Goal: Information Seeking & Learning: Learn about a topic

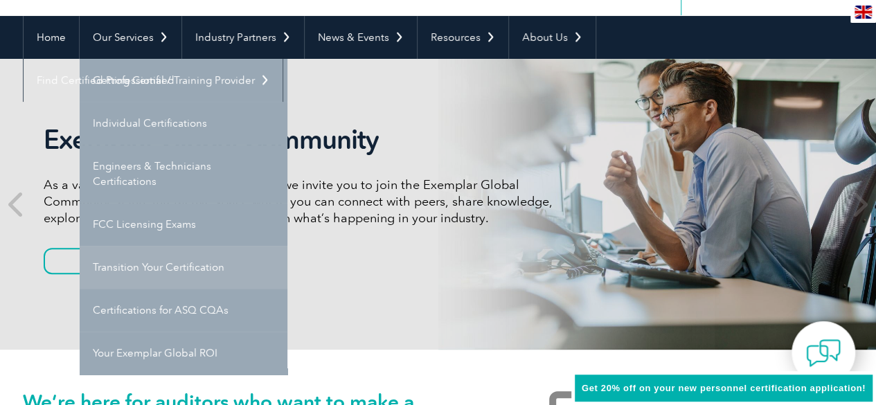
scroll to position [118, 0]
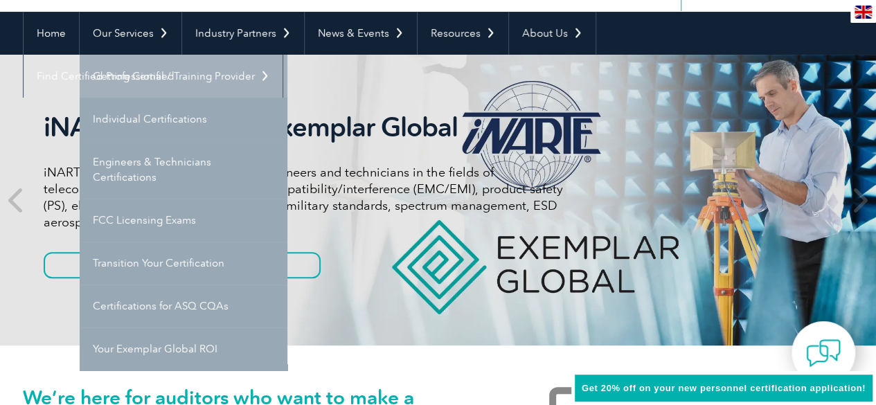
click at [152, 74] on link "Getting Certified" at bounding box center [184, 76] width 208 height 43
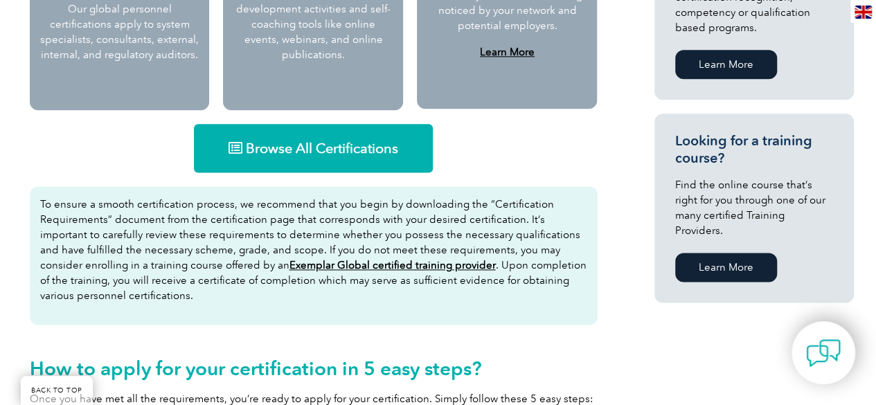
scroll to position [844, 0]
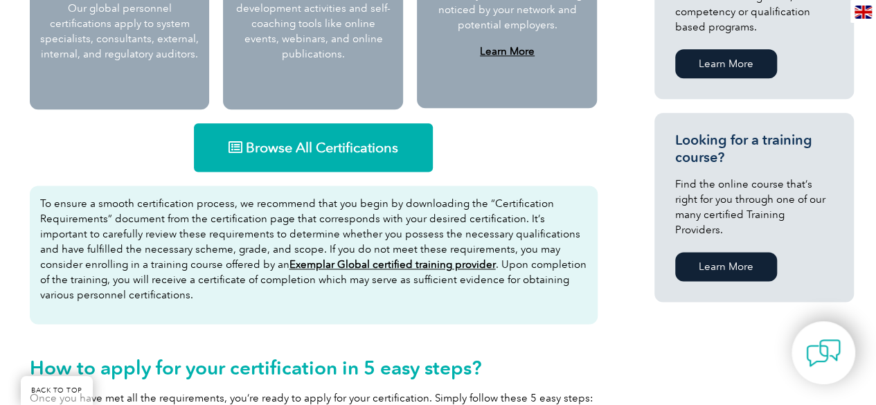
click at [300, 129] on link "Browse All Certifications" at bounding box center [313, 147] width 239 height 48
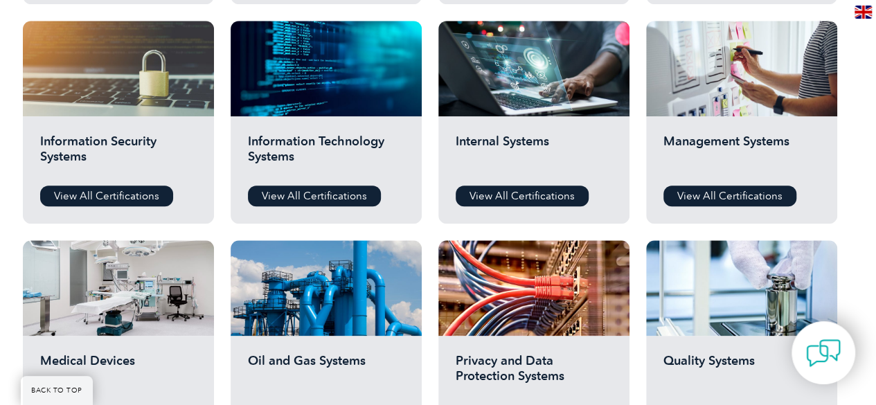
scroll to position [721, 0]
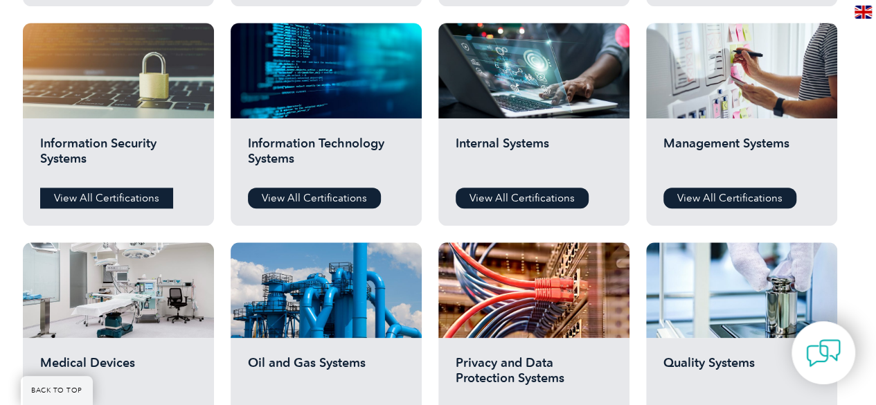
click at [141, 197] on link "View All Certifications" at bounding box center [106, 198] width 133 height 21
type input "AI management"
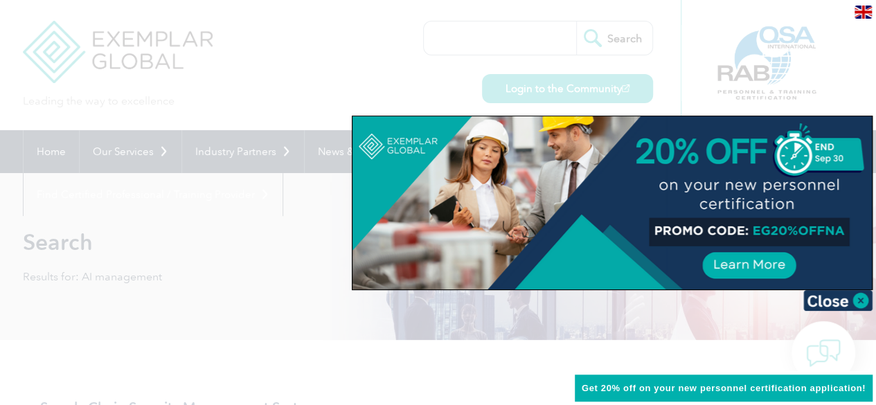
click at [299, 286] on div at bounding box center [438, 202] width 876 height 405
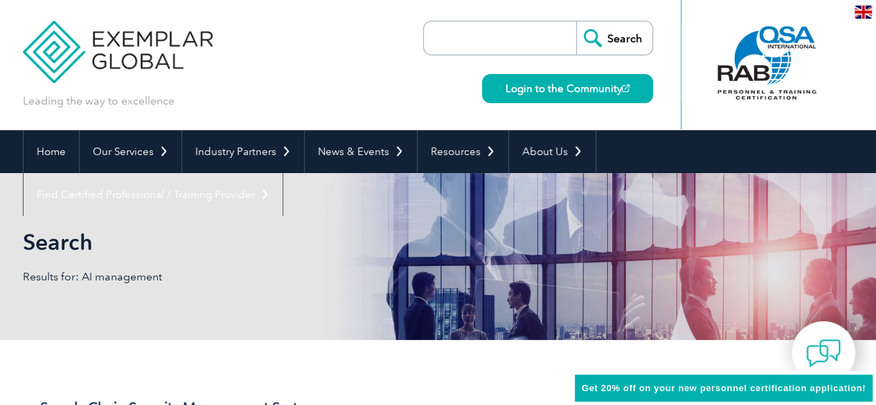
click at [475, 32] on input "search" at bounding box center [503, 37] width 145 height 33
type input "4200"
click at [576, 21] on input "Search" at bounding box center [614, 37] width 76 height 33
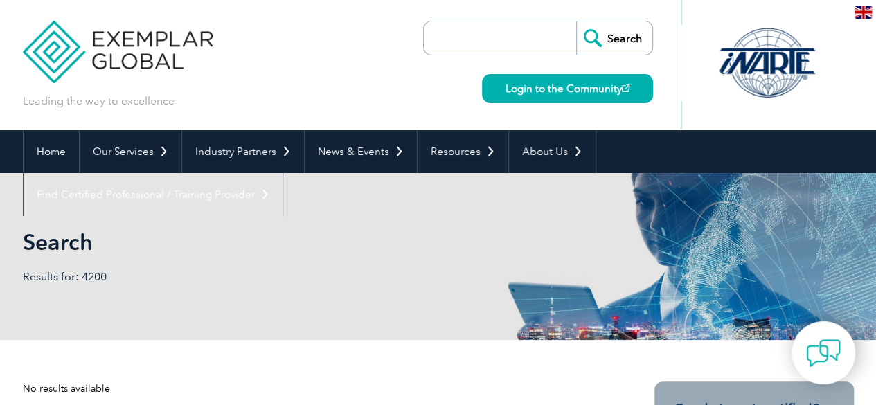
drag, startPoint x: 0, startPoint y: 0, endPoint x: 475, endPoint y: 32, distance: 476.0
click at [475, 32] on input "search" at bounding box center [503, 37] width 145 height 33
type input "42001"
click at [576, 21] on input "Search" at bounding box center [614, 37] width 76 height 33
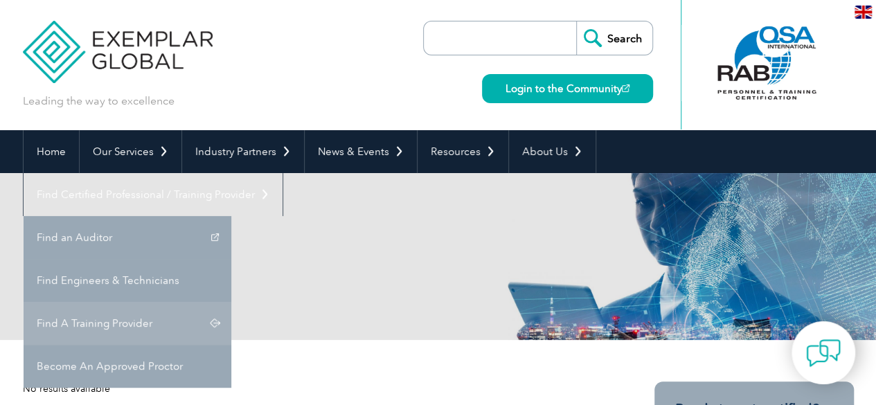
click at [231, 302] on link "Find A Training Provider" at bounding box center [128, 323] width 208 height 43
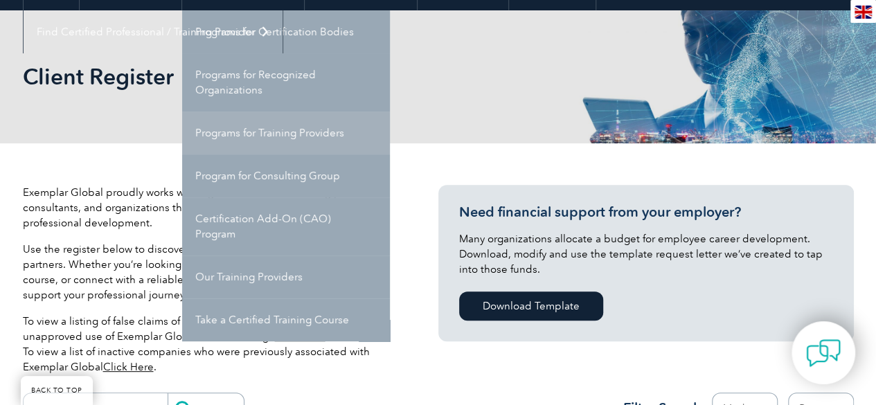
scroll to position [164, 0]
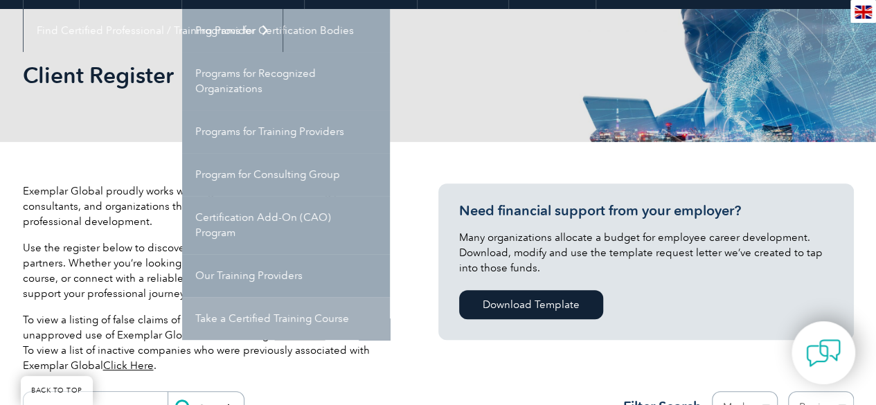
click at [314, 312] on link "Take a Certified Training Course" at bounding box center [286, 318] width 208 height 43
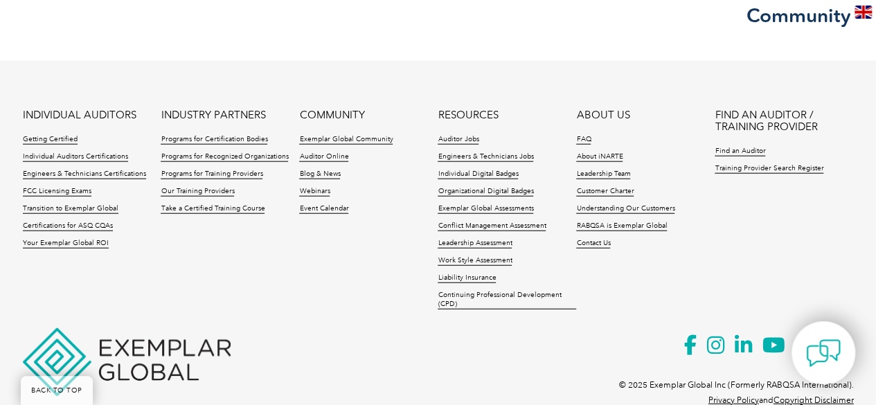
scroll to position [1632, 0]
